Goal: Task Accomplishment & Management: Complete application form

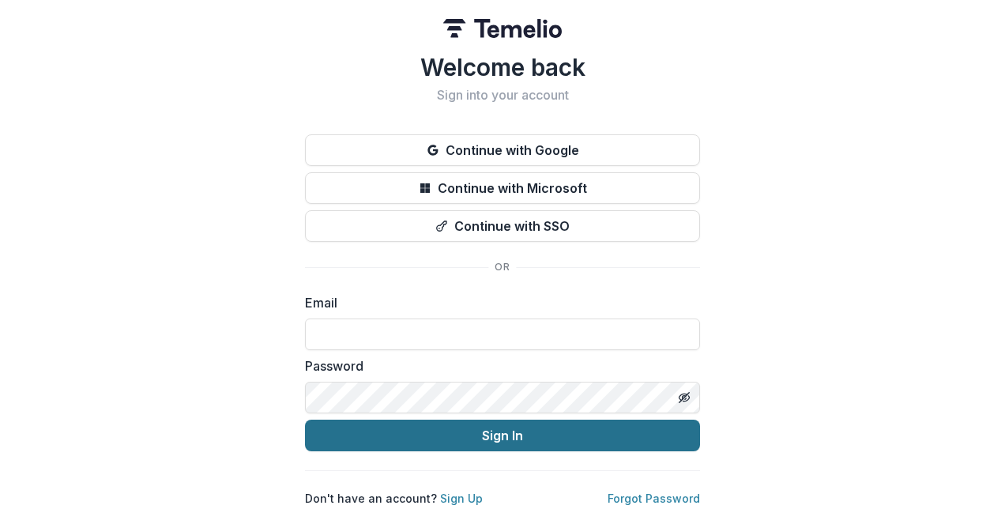
type input "**********"
click at [501, 431] on button "Sign In" at bounding box center [502, 436] width 395 height 32
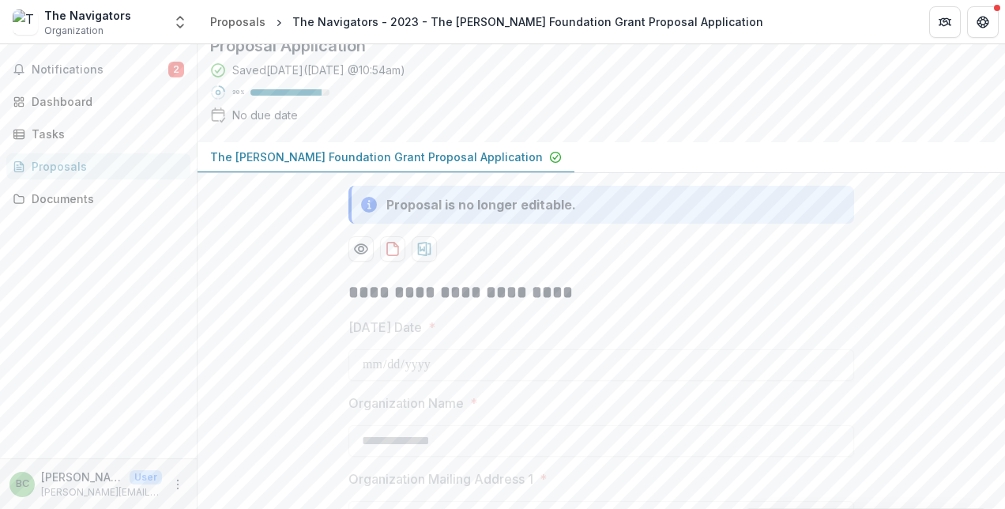
scroll to position [51, 0]
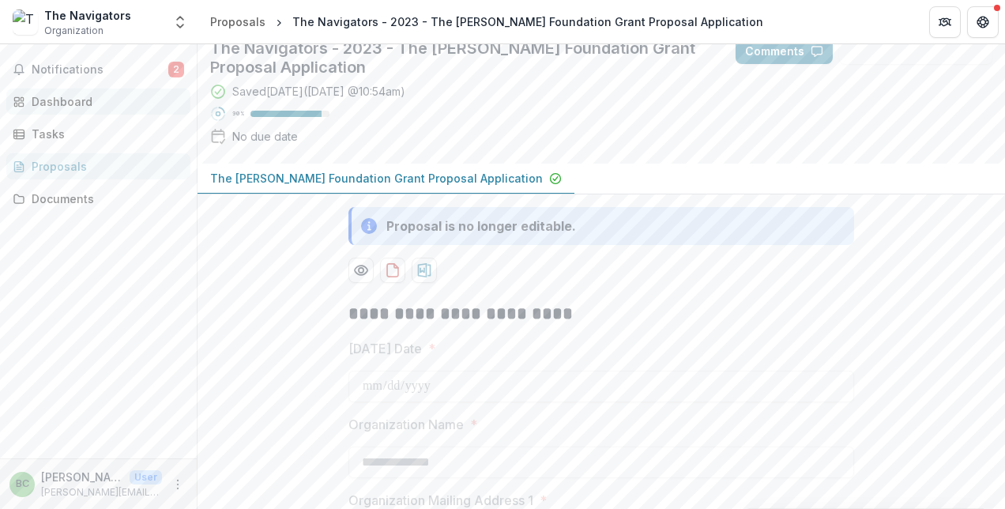
click at [73, 107] on div "Dashboard" at bounding box center [105, 101] width 146 height 17
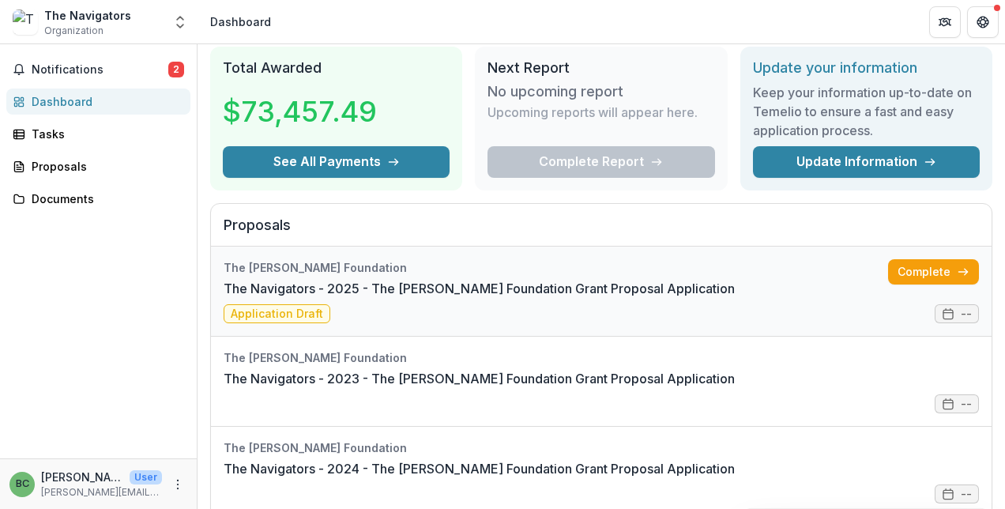
click at [277, 298] on link "The Navigators - 2025 - The [PERSON_NAME] Foundation Grant Proposal Application" at bounding box center [479, 288] width 511 height 19
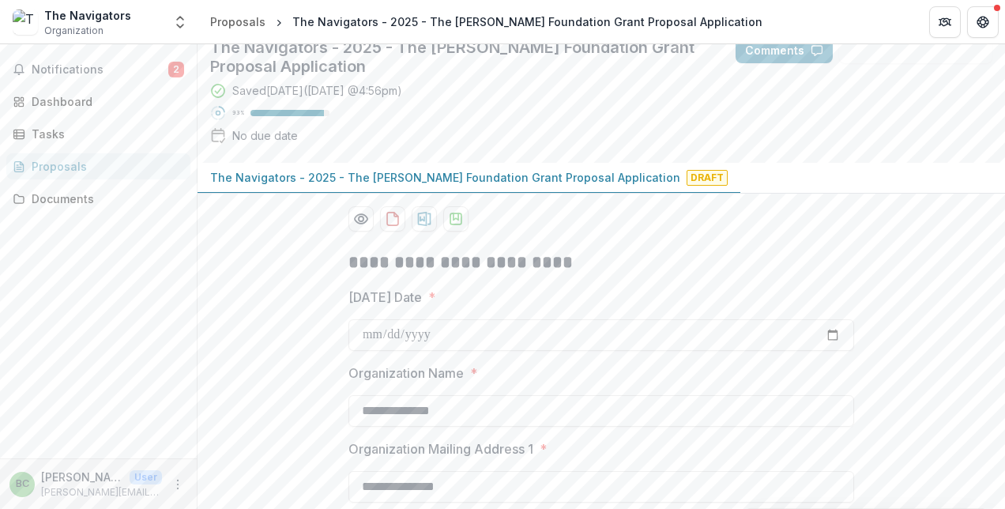
scroll to position [73, 0]
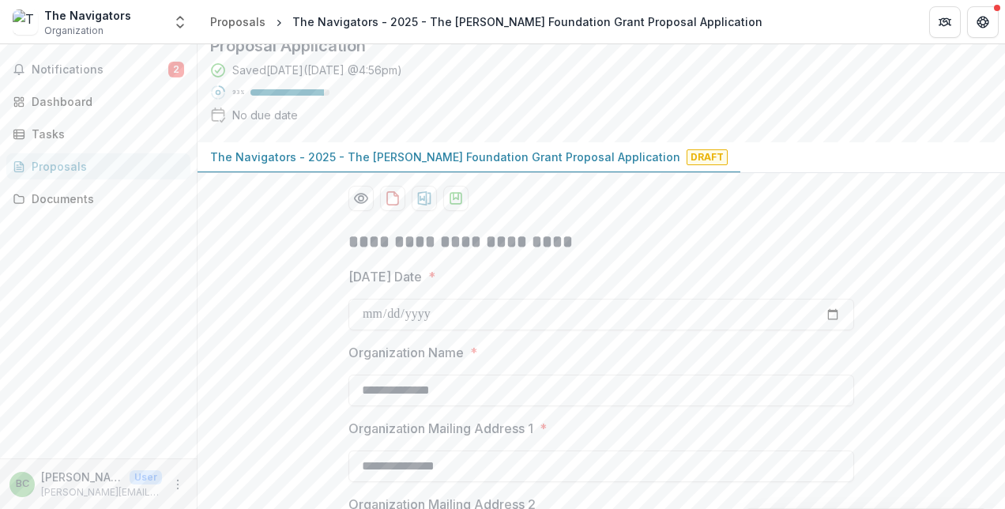
click at [687, 156] on span "Draft" at bounding box center [707, 157] width 41 height 16
click at [525, 156] on p "The Navigators - 2025 - The [PERSON_NAME] Foundation Grant Proposal Application" at bounding box center [445, 157] width 470 height 17
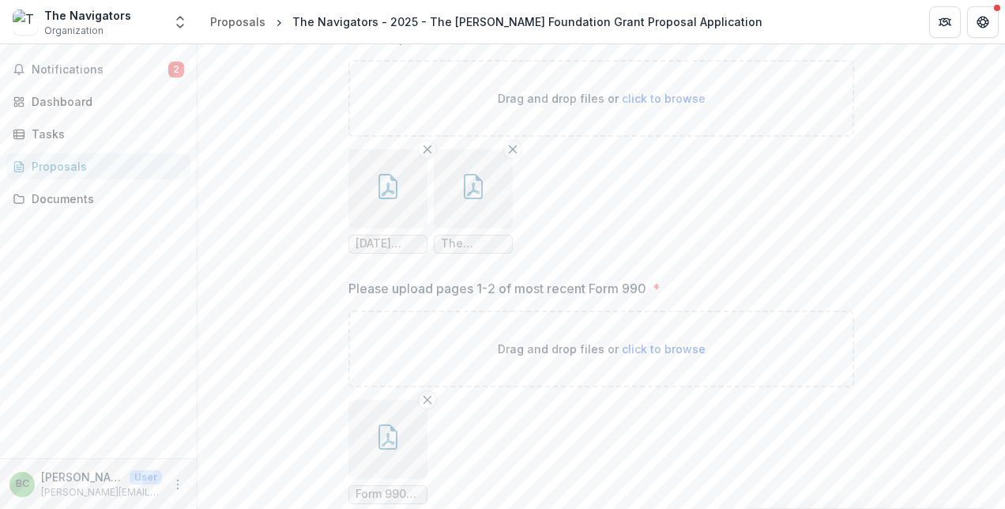
scroll to position [2609, 0]
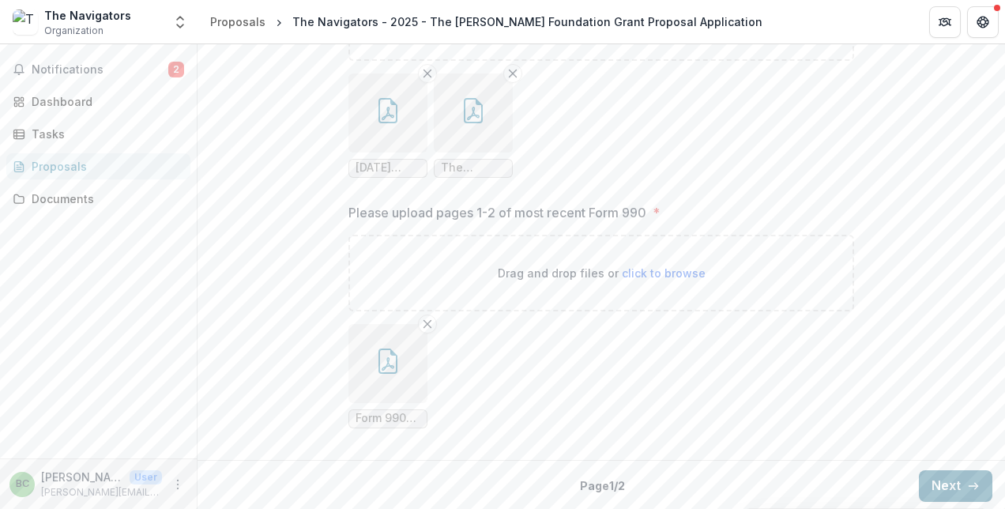
click at [948, 477] on button "Next" at bounding box center [955, 486] width 73 height 32
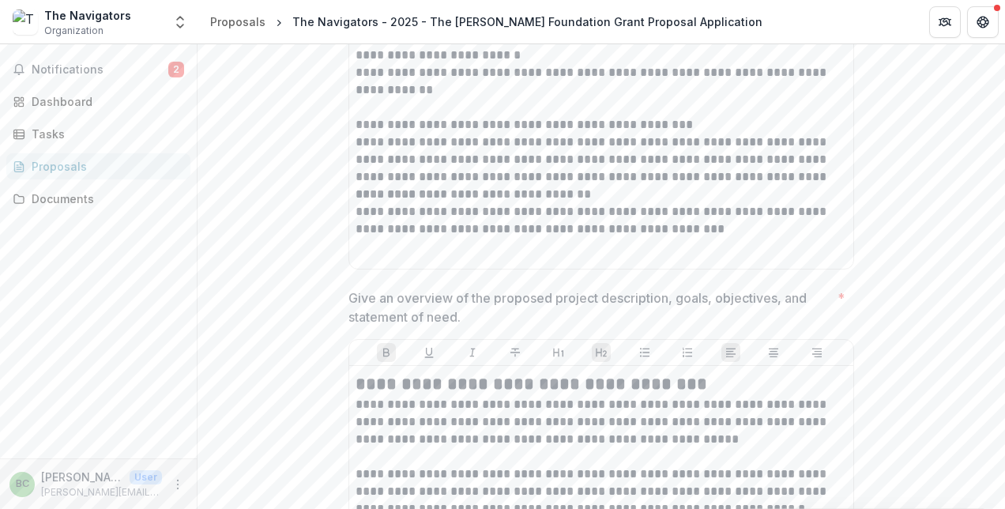
scroll to position [0, 0]
